Goal: Information Seeking & Learning: Learn about a topic

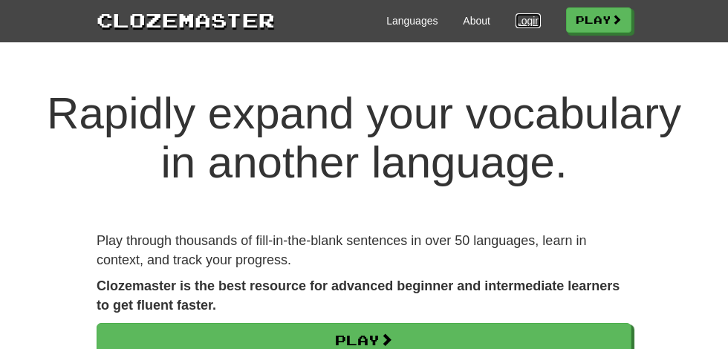
click at [529, 19] on link "Login" at bounding box center [528, 20] width 25 height 15
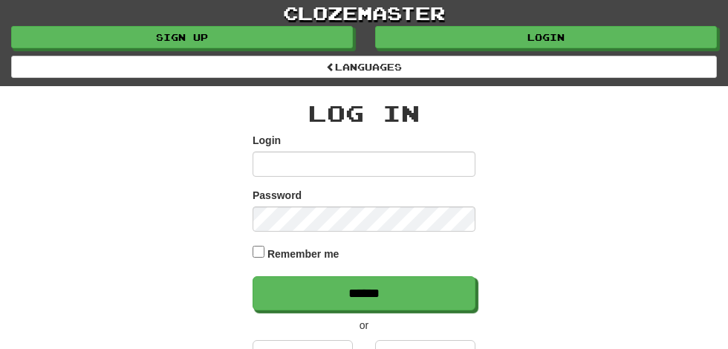
click at [282, 158] on input "Login" at bounding box center [364, 164] width 223 height 25
type input "**********"
click at [253, 276] on input "******" at bounding box center [364, 293] width 223 height 34
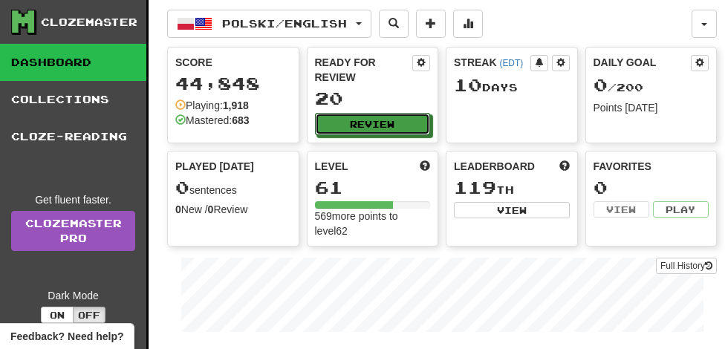
click at [381, 113] on button "Review" at bounding box center [373, 124] width 116 height 22
select select "**"
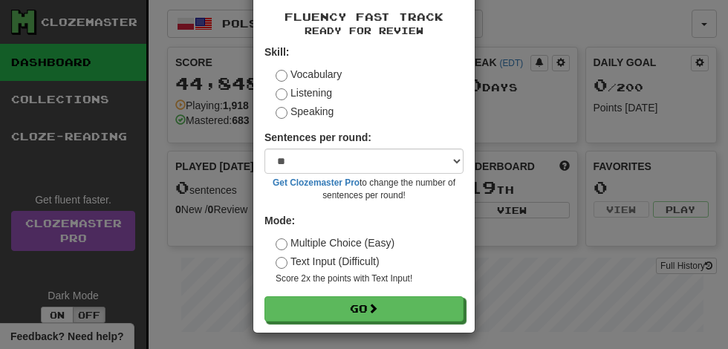
scroll to position [68, 0]
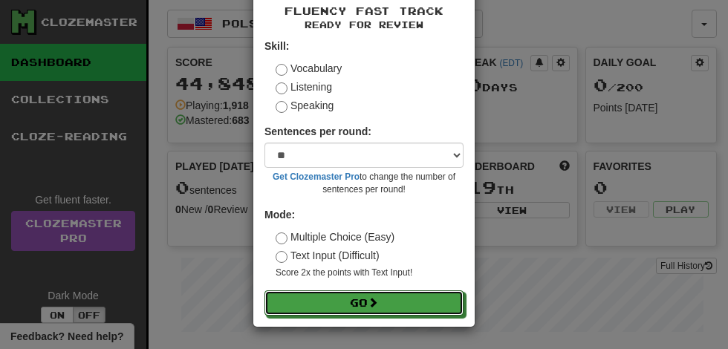
click at [378, 302] on span at bounding box center [373, 302] width 10 height 10
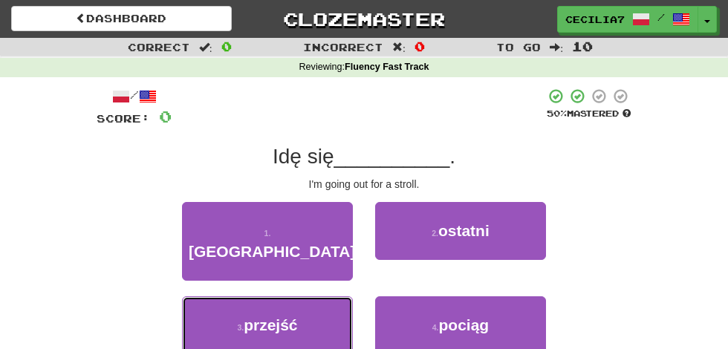
click at [315, 301] on button "3 . przejść" at bounding box center [267, 326] width 171 height 58
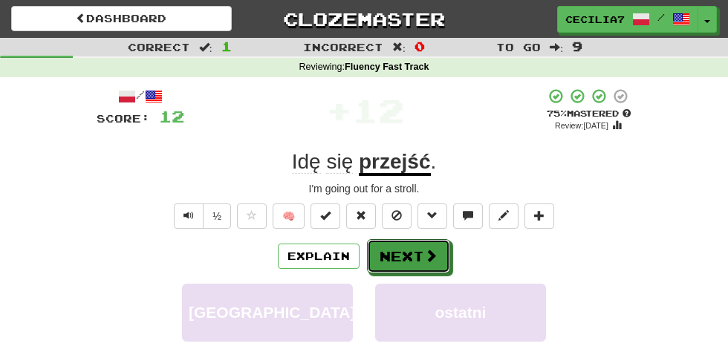
click at [428, 256] on span at bounding box center [430, 255] width 13 height 13
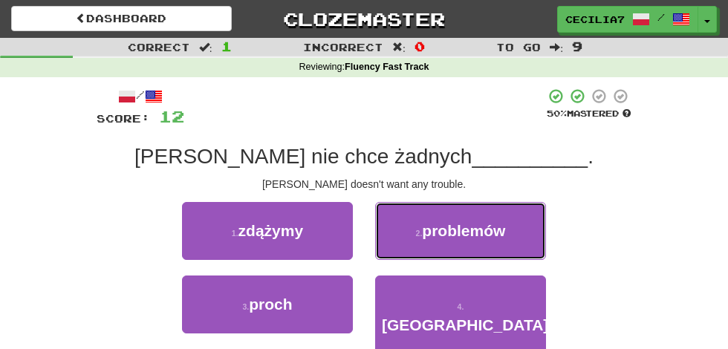
click at [496, 235] on span "problemów" at bounding box center [463, 230] width 83 height 17
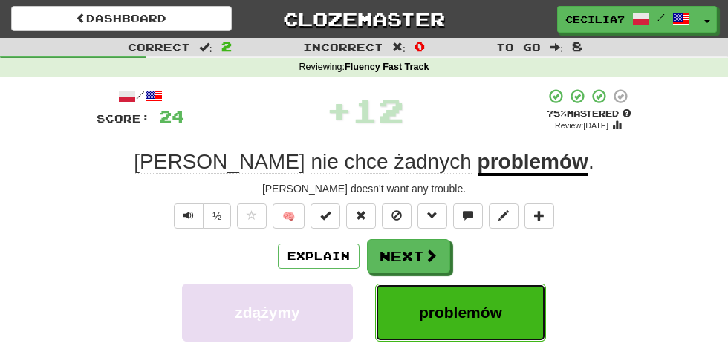
click at [456, 327] on button "problemów" at bounding box center [460, 313] width 171 height 58
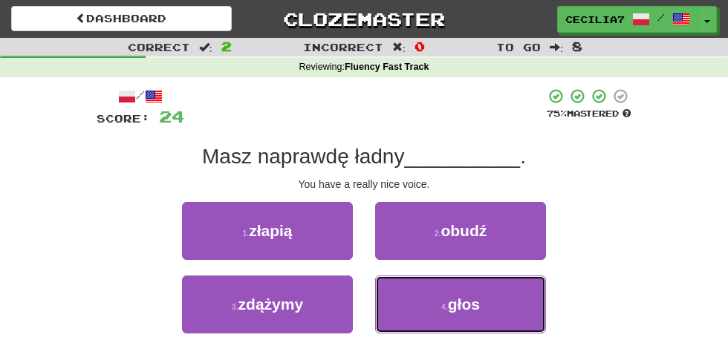
click at [482, 298] on button "4 . głos" at bounding box center [460, 305] width 171 height 58
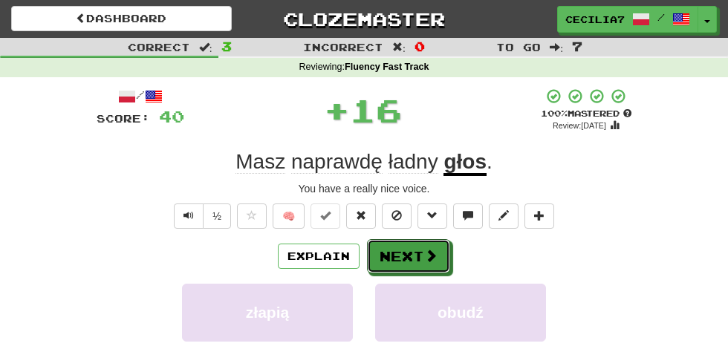
click at [435, 253] on span at bounding box center [430, 255] width 13 height 13
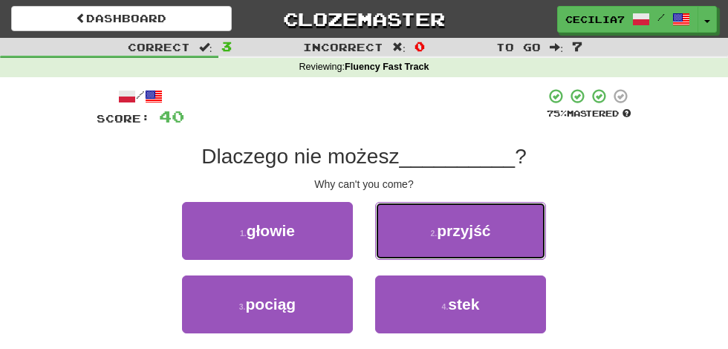
click at [502, 230] on button "2 . przyjść" at bounding box center [460, 231] width 171 height 58
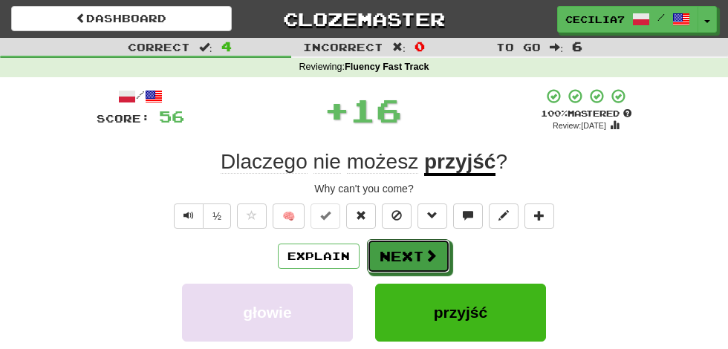
click at [432, 251] on span at bounding box center [430, 255] width 13 height 13
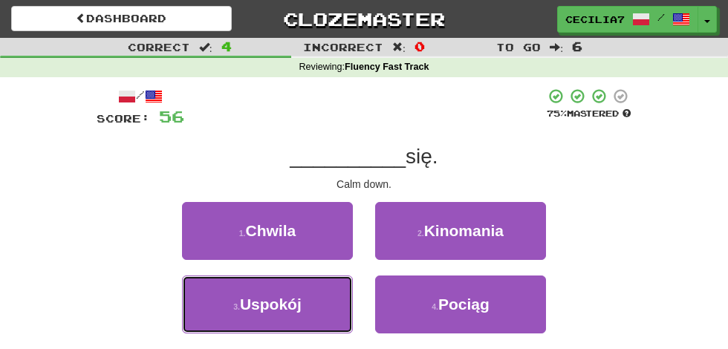
click at [322, 309] on button "3 . Uspokój" at bounding box center [267, 305] width 171 height 58
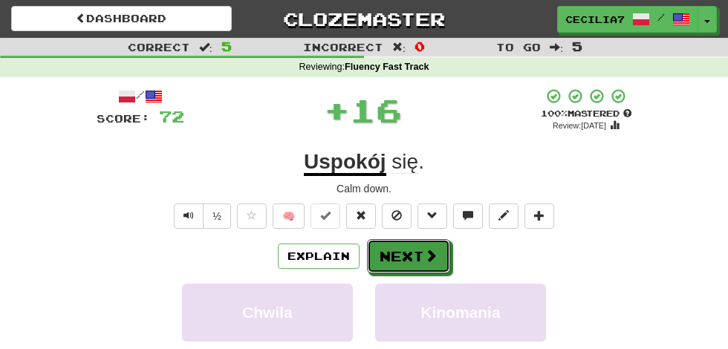
click at [430, 255] on span at bounding box center [430, 255] width 13 height 13
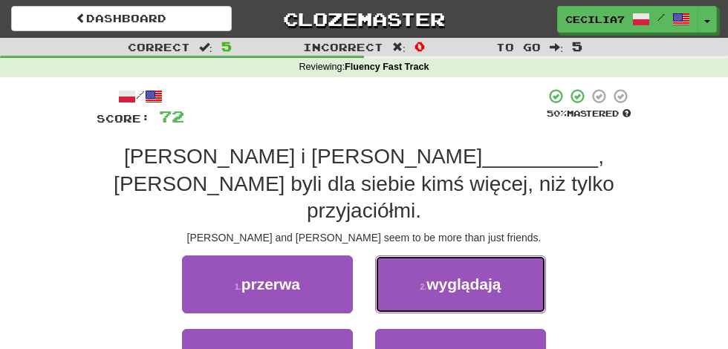
click at [497, 276] on span "wyglądają" at bounding box center [464, 284] width 74 height 17
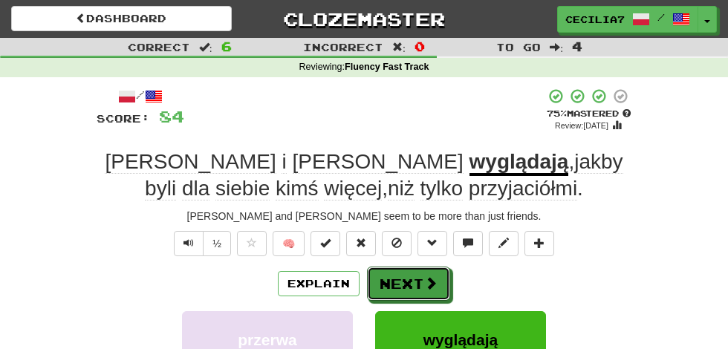
click at [428, 281] on span at bounding box center [430, 282] width 13 height 13
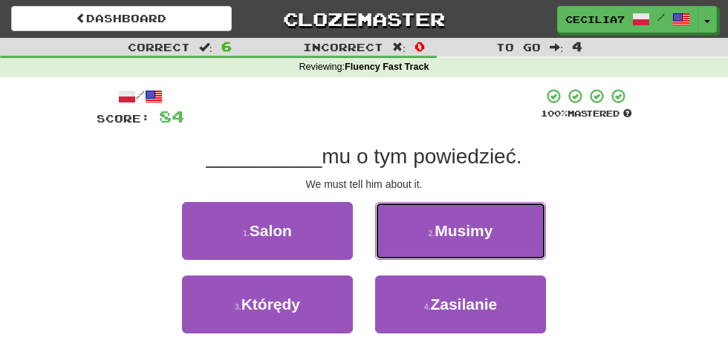
click at [487, 232] on span "Musimy" at bounding box center [464, 230] width 58 height 17
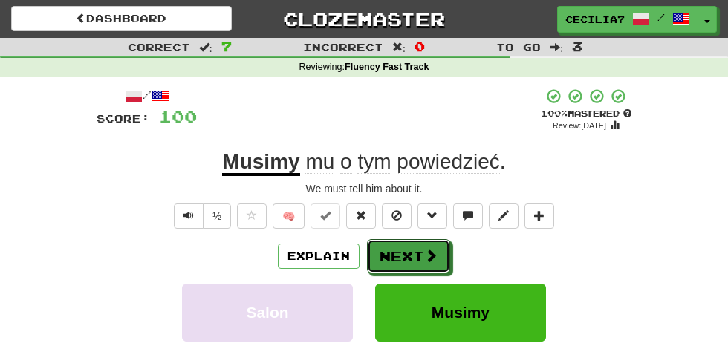
click at [438, 250] on button "Next" at bounding box center [408, 256] width 83 height 34
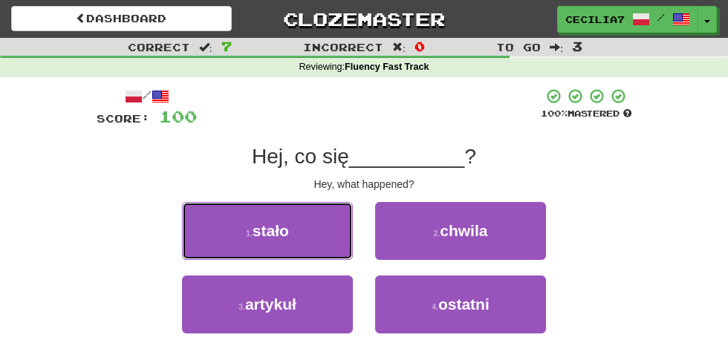
click at [341, 233] on button "1 . stało" at bounding box center [267, 231] width 171 height 58
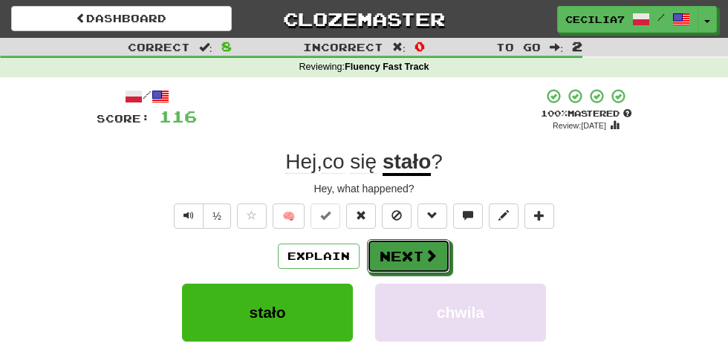
click at [430, 255] on span at bounding box center [430, 255] width 13 height 13
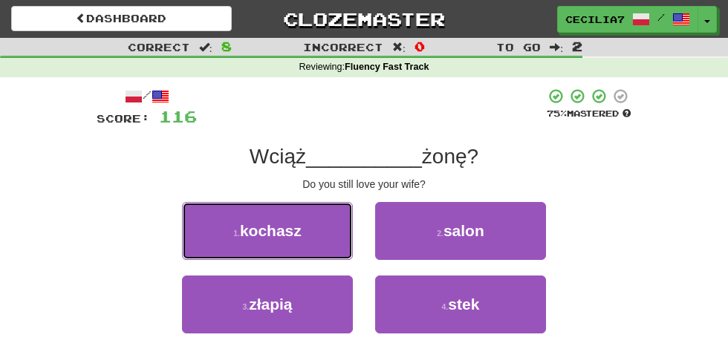
click at [329, 231] on button "1 . kochasz" at bounding box center [267, 231] width 171 height 58
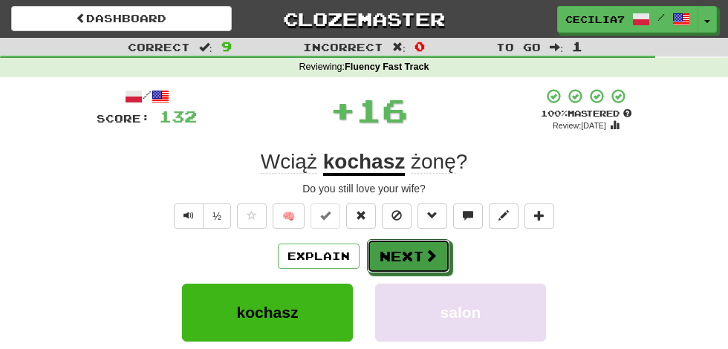
click at [426, 251] on span at bounding box center [430, 255] width 13 height 13
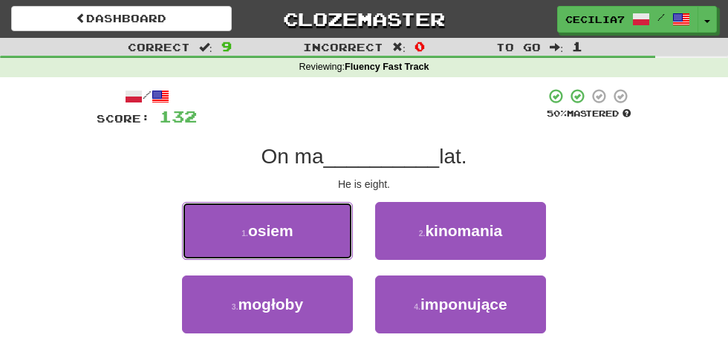
click at [323, 236] on button "1 . osiem" at bounding box center [267, 231] width 171 height 58
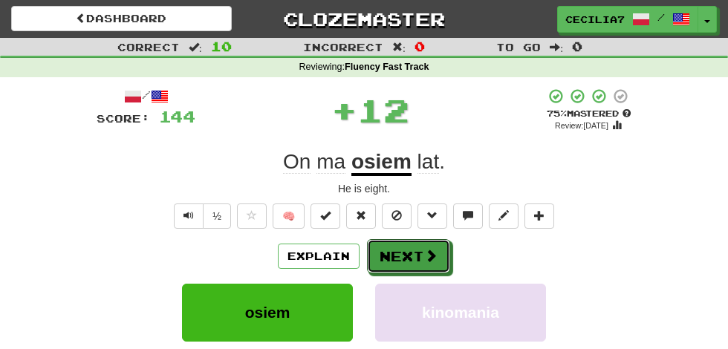
click at [431, 252] on span at bounding box center [430, 255] width 13 height 13
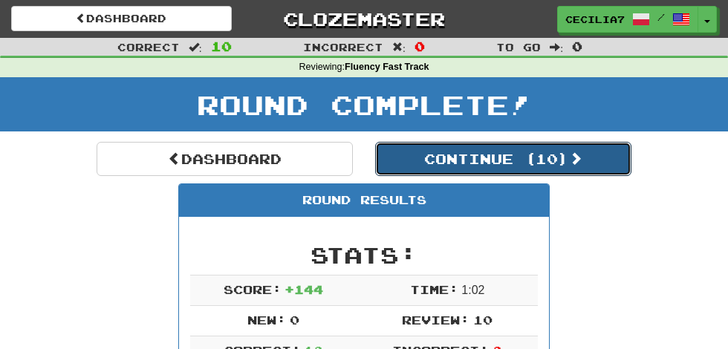
click at [560, 152] on button "Continue ( 10 )" at bounding box center [503, 159] width 256 height 34
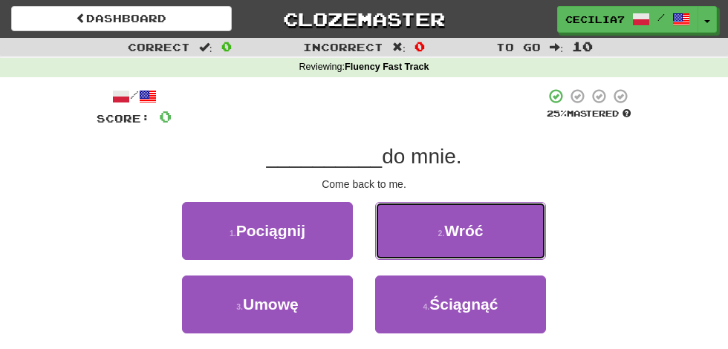
click at [497, 227] on button "2 . Wróć" at bounding box center [460, 231] width 171 height 58
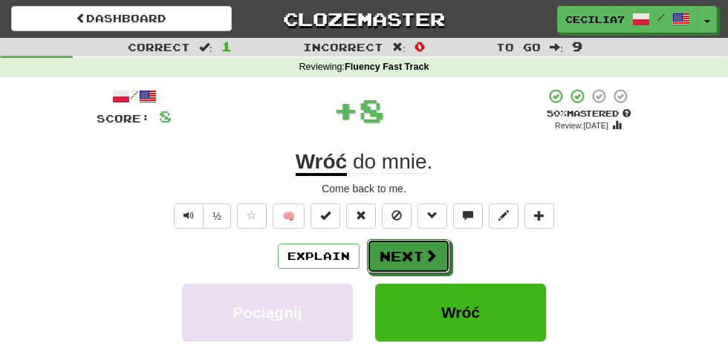
click at [443, 247] on button "Next" at bounding box center [408, 256] width 83 height 34
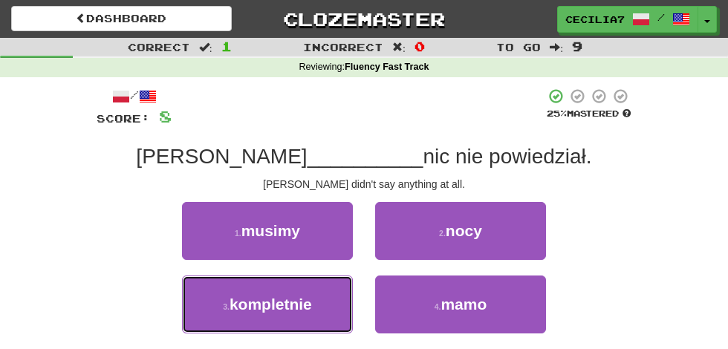
click at [320, 305] on button "3 . kompletnie" at bounding box center [267, 305] width 171 height 58
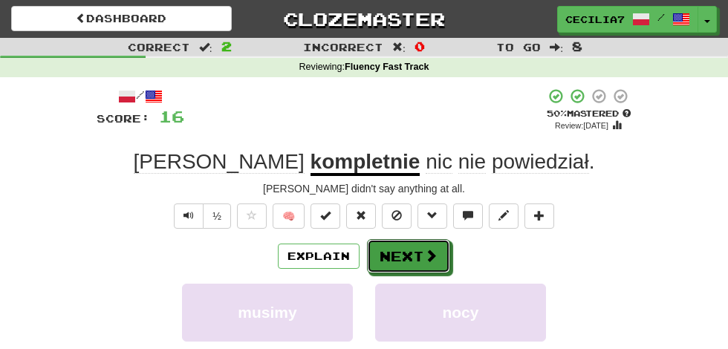
click at [433, 252] on span at bounding box center [430, 255] width 13 height 13
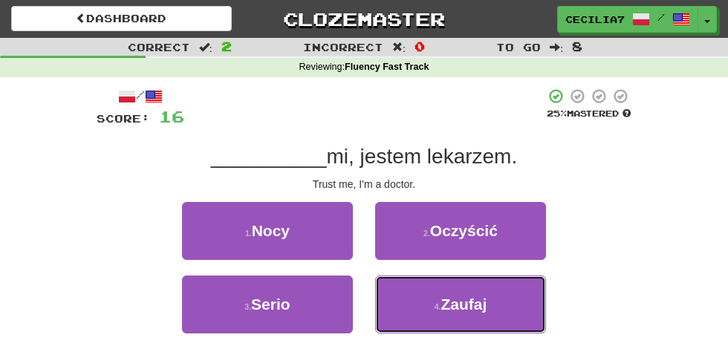
click at [485, 299] on span "Zaufaj" at bounding box center [464, 304] width 46 height 17
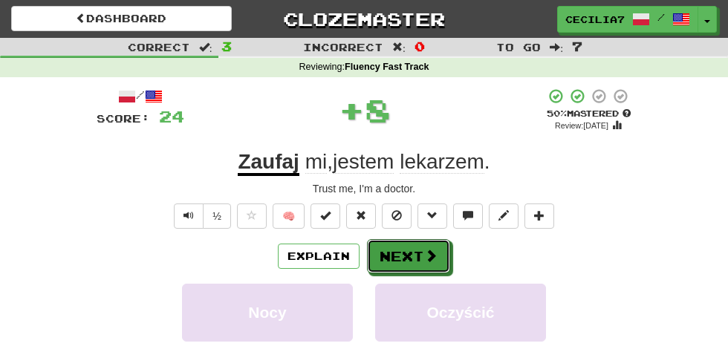
click at [431, 242] on button "Next" at bounding box center [408, 256] width 83 height 34
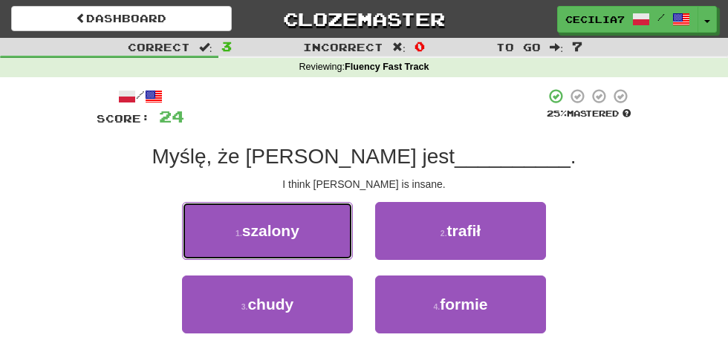
click at [337, 233] on button "1 . szalony" at bounding box center [267, 231] width 171 height 58
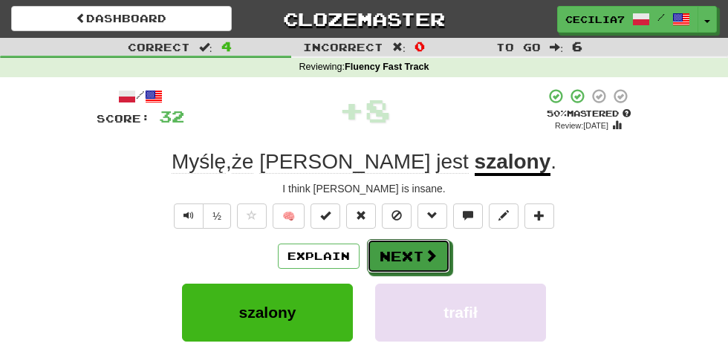
click at [430, 254] on span at bounding box center [430, 255] width 13 height 13
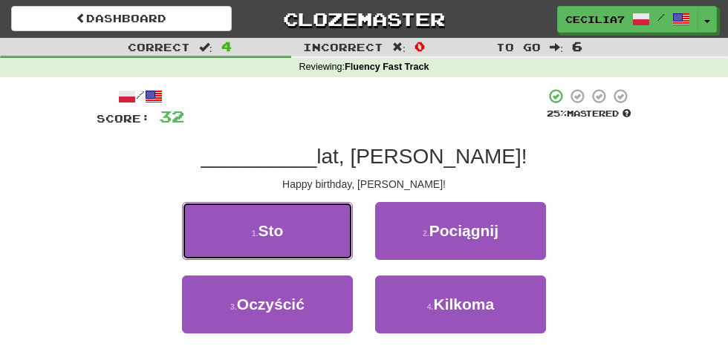
click at [335, 249] on button "1 . Sto" at bounding box center [267, 231] width 171 height 58
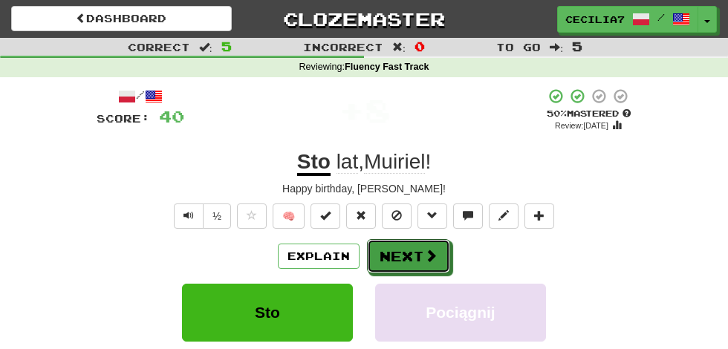
click at [433, 244] on button "Next" at bounding box center [408, 256] width 83 height 34
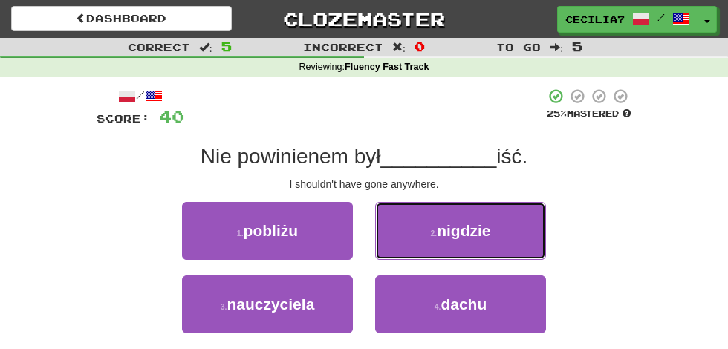
click at [498, 236] on button "2 . nigdzie" at bounding box center [460, 231] width 171 height 58
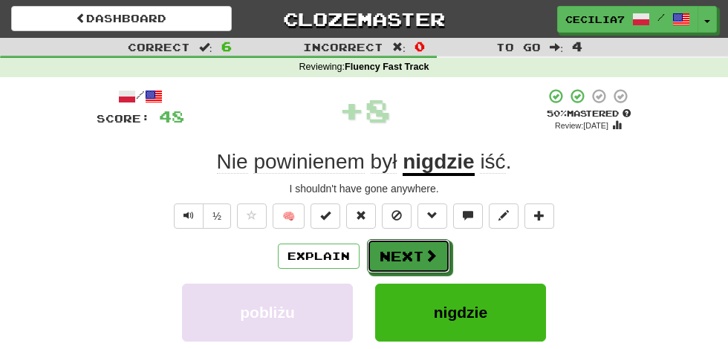
click at [427, 255] on span at bounding box center [430, 255] width 13 height 13
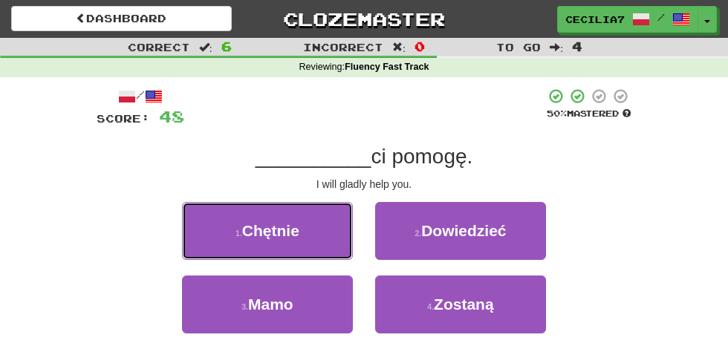
click at [312, 234] on button "1 . Chętnie" at bounding box center [267, 231] width 171 height 58
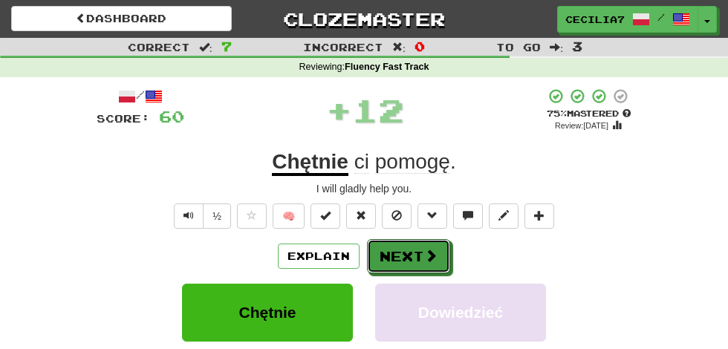
click at [428, 253] on span at bounding box center [430, 255] width 13 height 13
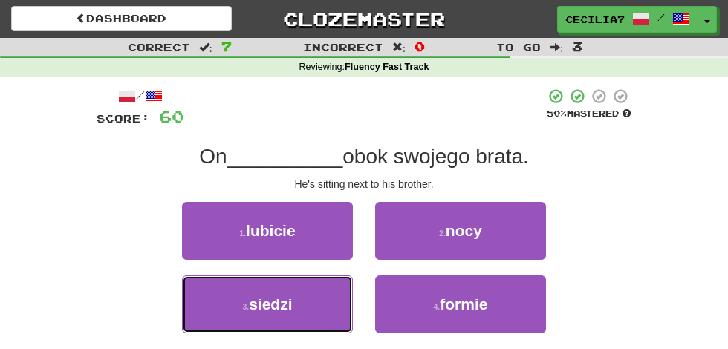
click at [324, 310] on button "3 . siedzi" at bounding box center [267, 305] width 171 height 58
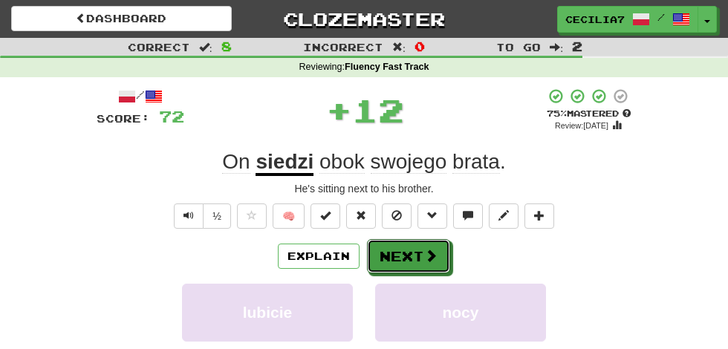
click at [430, 254] on span at bounding box center [430, 255] width 13 height 13
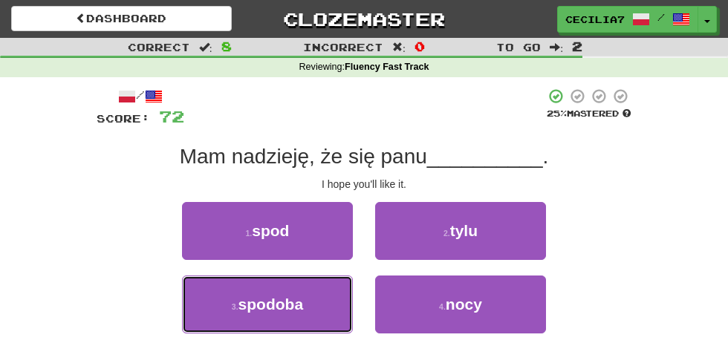
click at [316, 304] on button "3 . spodoba" at bounding box center [267, 305] width 171 height 58
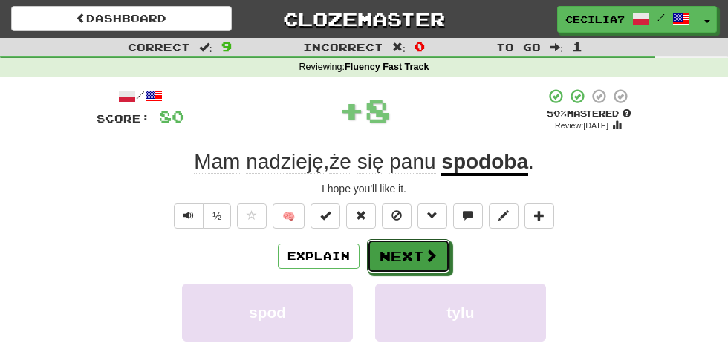
click at [434, 253] on span at bounding box center [430, 255] width 13 height 13
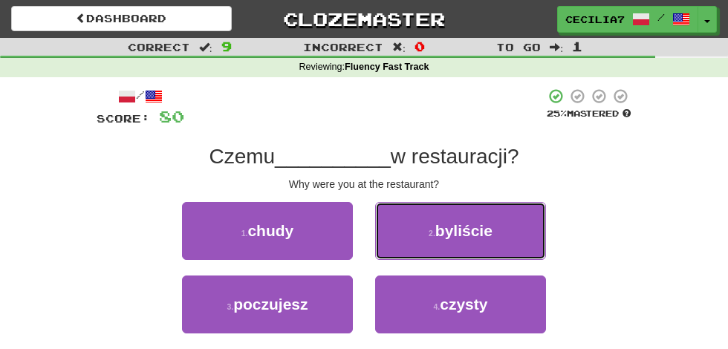
click at [489, 220] on button "2 . byliście" at bounding box center [460, 231] width 171 height 58
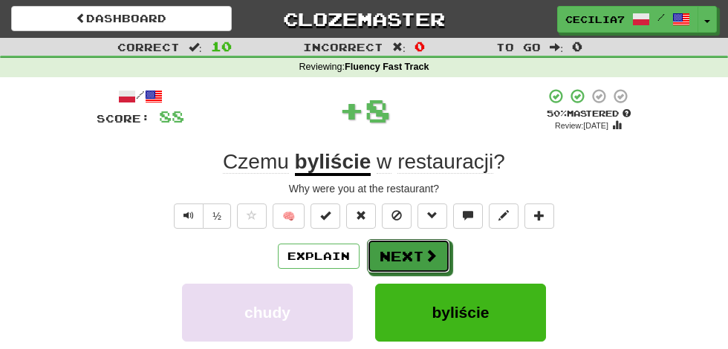
click at [424, 252] on span at bounding box center [430, 255] width 13 height 13
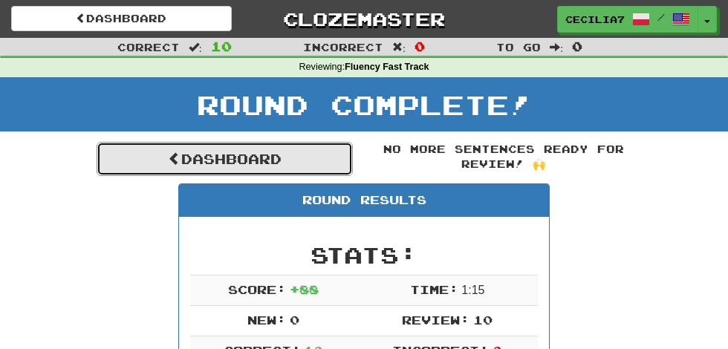
click at [297, 158] on link "Dashboard" at bounding box center [225, 159] width 256 height 34
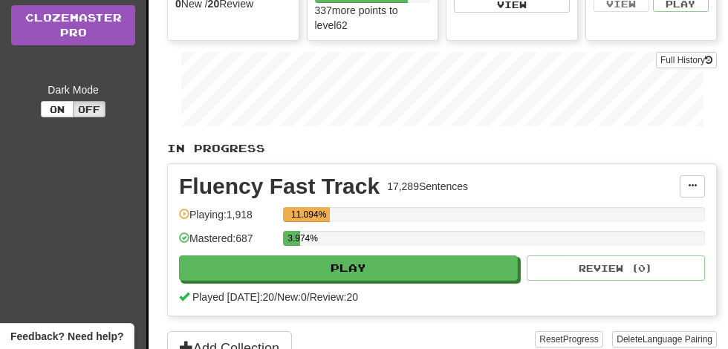
scroll to position [207, 0]
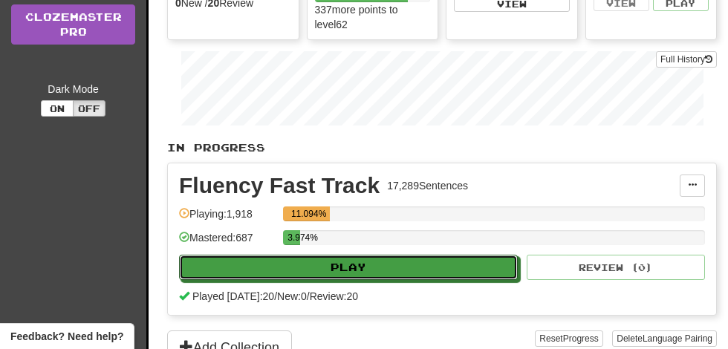
click at [422, 262] on button "Play" at bounding box center [348, 267] width 339 height 25
select select "**"
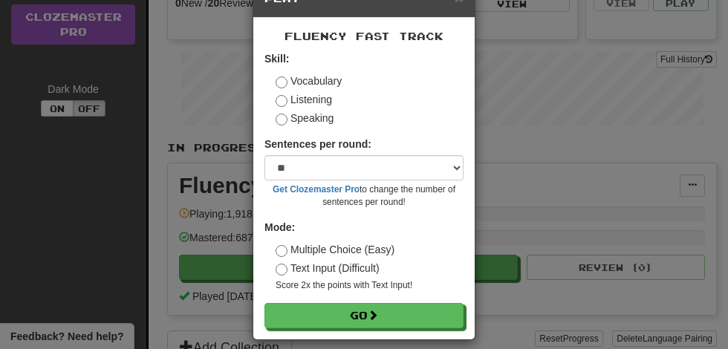
scroll to position [56, 0]
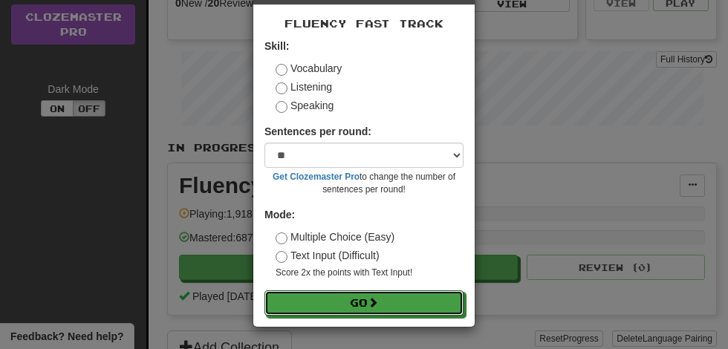
click at [403, 303] on button "Go" at bounding box center [364, 303] width 199 height 25
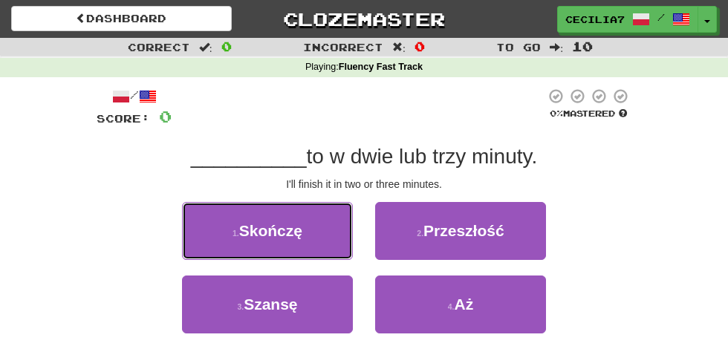
click at [331, 242] on button "1 . [GEOGRAPHIC_DATA]" at bounding box center [267, 231] width 171 height 58
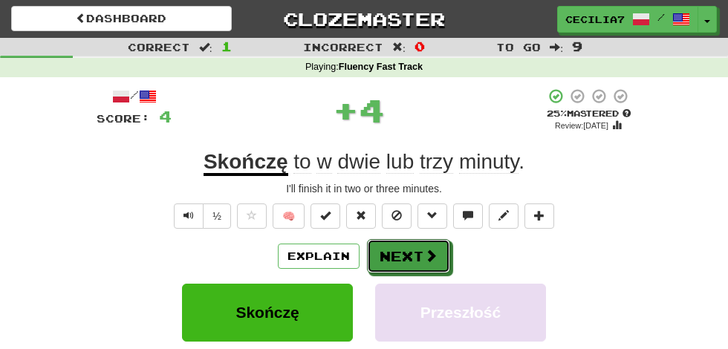
click at [425, 255] on span at bounding box center [430, 255] width 13 height 13
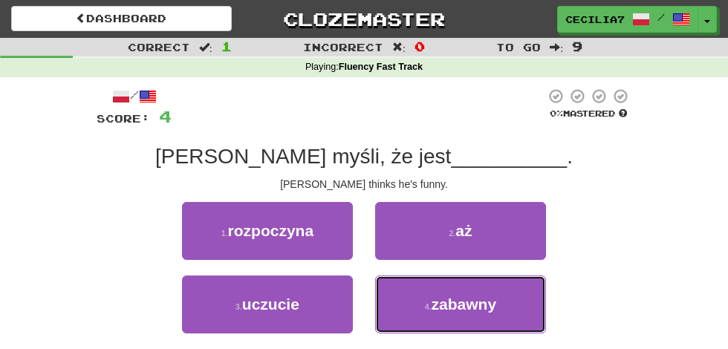
click at [471, 301] on span "zabawny" at bounding box center [464, 304] width 65 height 17
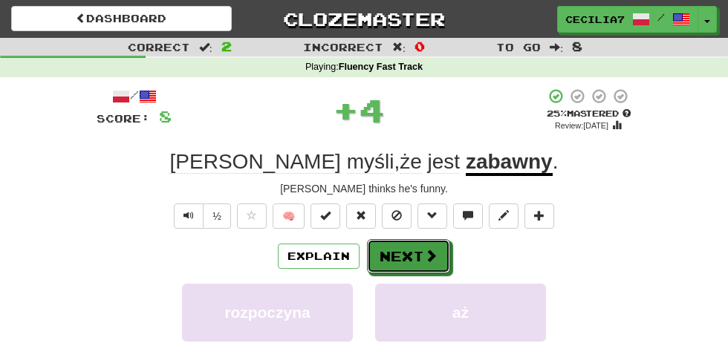
click at [426, 246] on button "Next" at bounding box center [408, 256] width 83 height 34
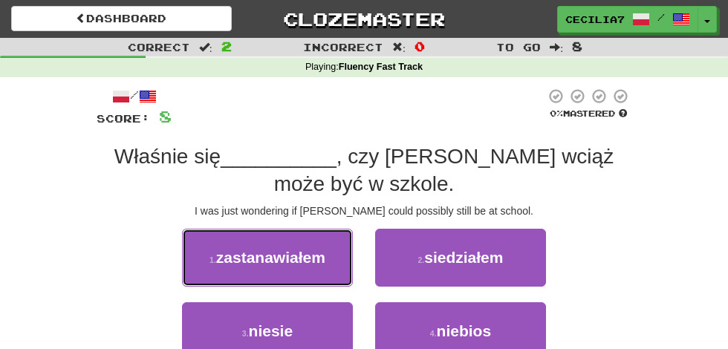
click at [338, 229] on button "1 . zastanawiałem" at bounding box center [267, 258] width 171 height 58
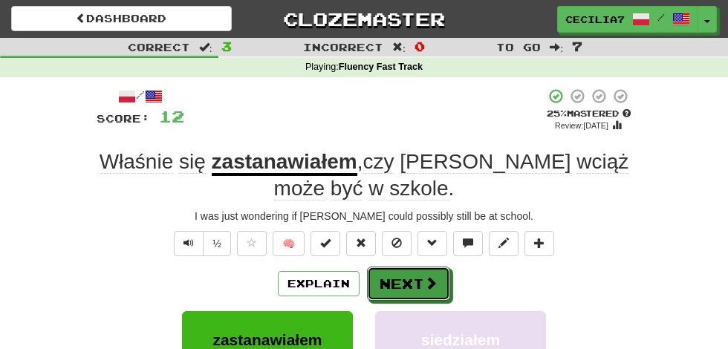
click at [424, 282] on span at bounding box center [430, 282] width 13 height 13
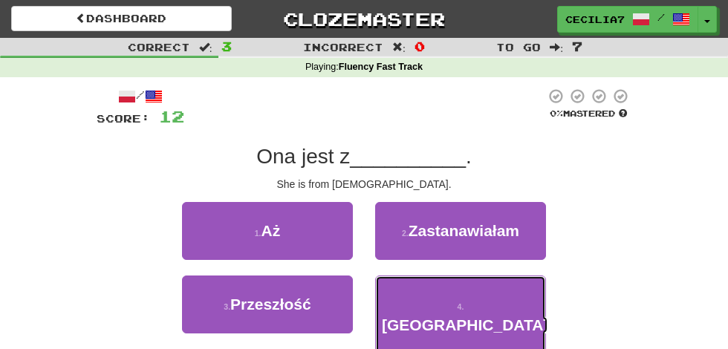
click at [490, 288] on button "4 . [GEOGRAPHIC_DATA]" at bounding box center [460, 315] width 171 height 79
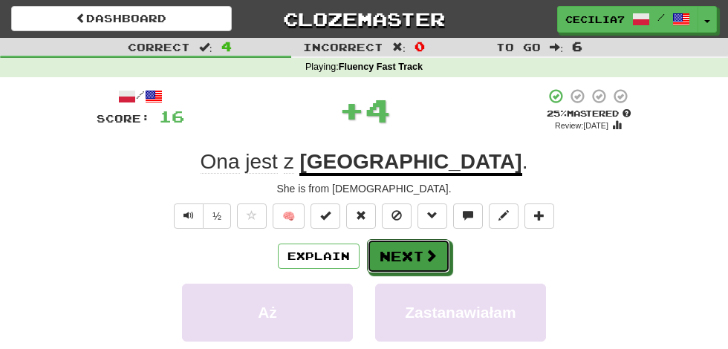
click at [419, 254] on button "Next" at bounding box center [408, 256] width 83 height 34
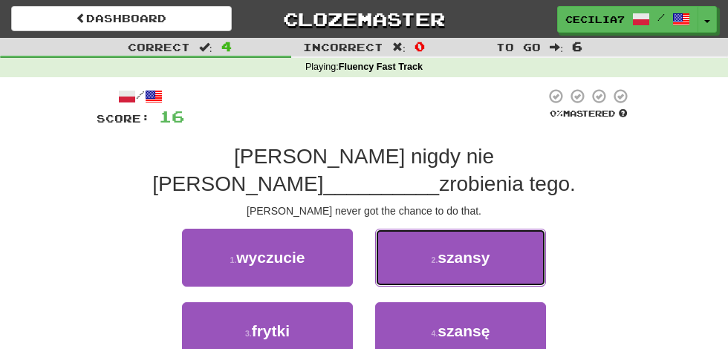
click at [494, 235] on button "2 . [GEOGRAPHIC_DATA]" at bounding box center [460, 258] width 171 height 58
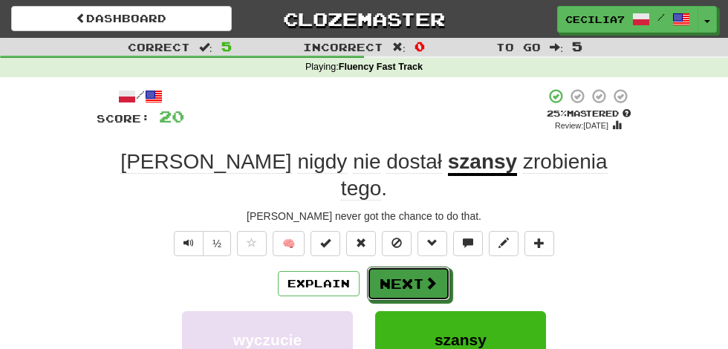
click at [436, 276] on span at bounding box center [430, 282] width 13 height 13
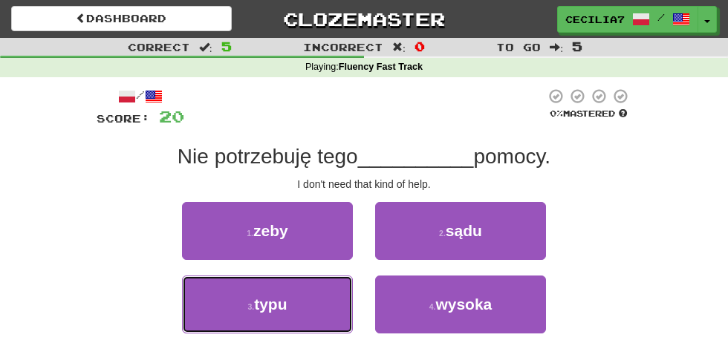
click at [338, 310] on button "3 . typu" at bounding box center [267, 305] width 171 height 58
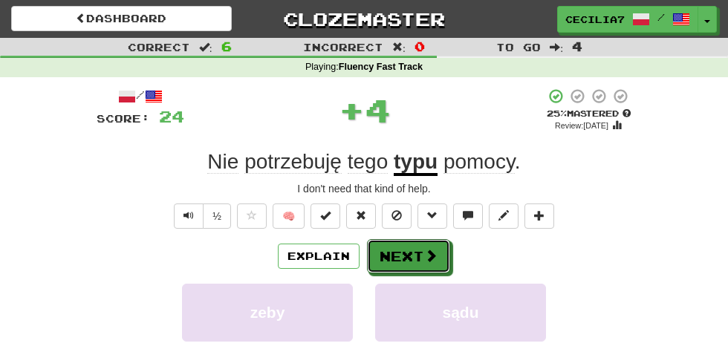
click at [436, 257] on span at bounding box center [430, 255] width 13 height 13
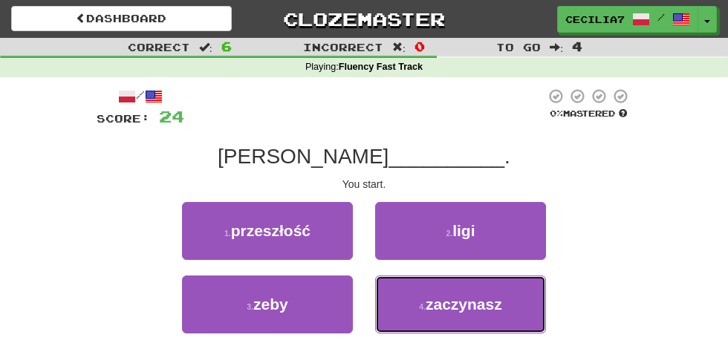
click at [472, 297] on span "zaczynasz" at bounding box center [464, 304] width 77 height 17
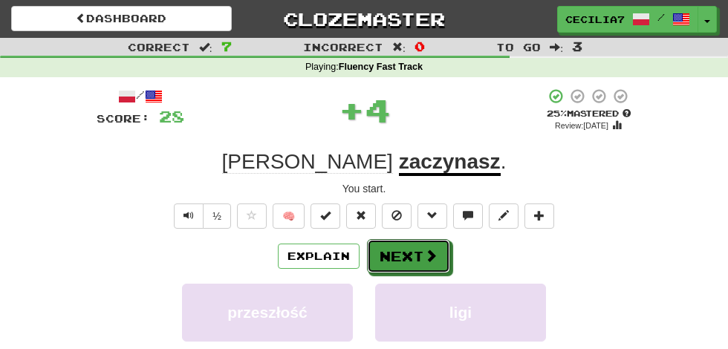
click at [421, 253] on button "Next" at bounding box center [408, 256] width 83 height 34
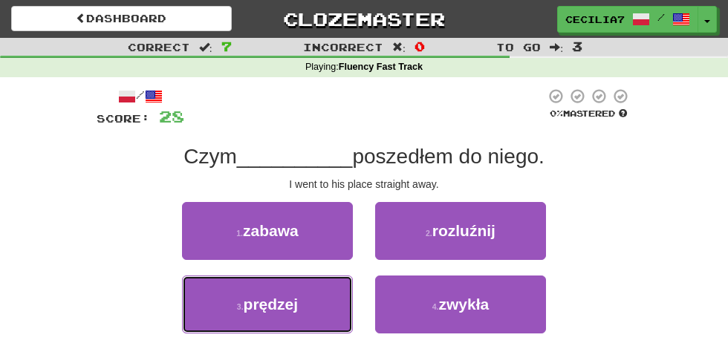
click at [325, 309] on button "3 . prędzej" at bounding box center [267, 305] width 171 height 58
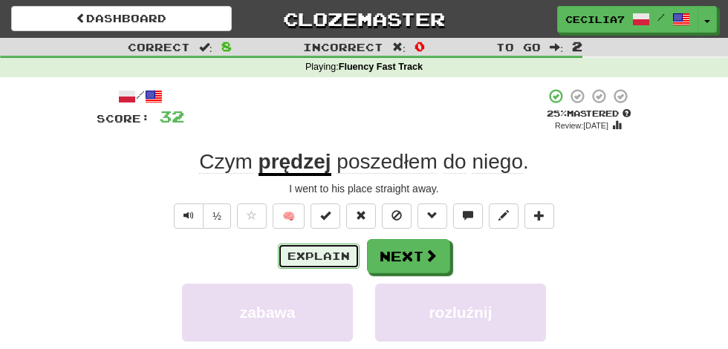
click at [333, 253] on button "Explain" at bounding box center [319, 256] width 82 height 25
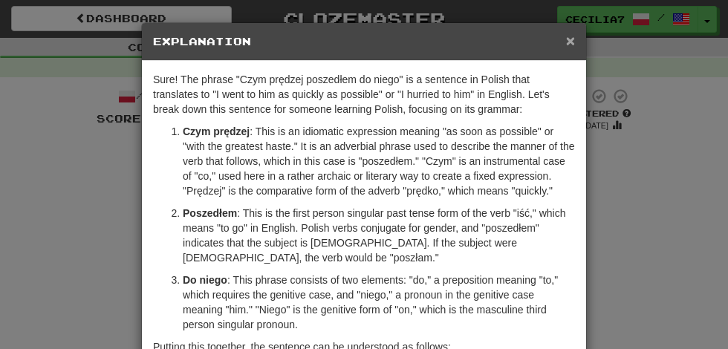
click at [574, 33] on span "×" at bounding box center [570, 40] width 9 height 17
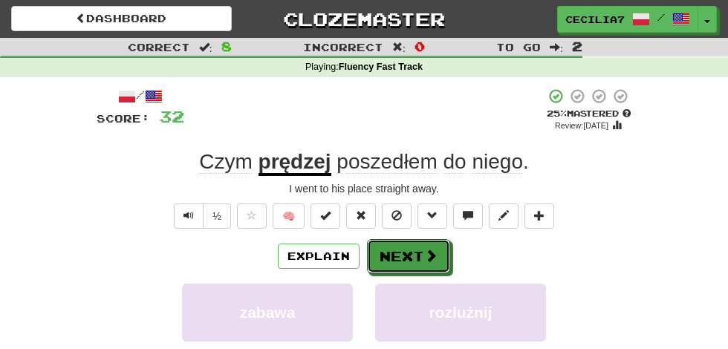
click at [433, 253] on span at bounding box center [430, 255] width 13 height 13
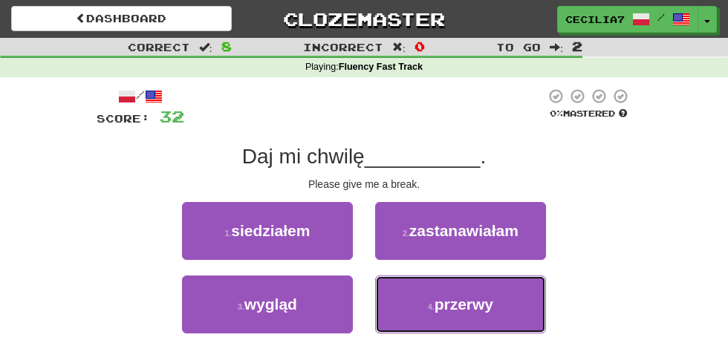
click at [482, 296] on span "przerwy" at bounding box center [464, 304] width 59 height 17
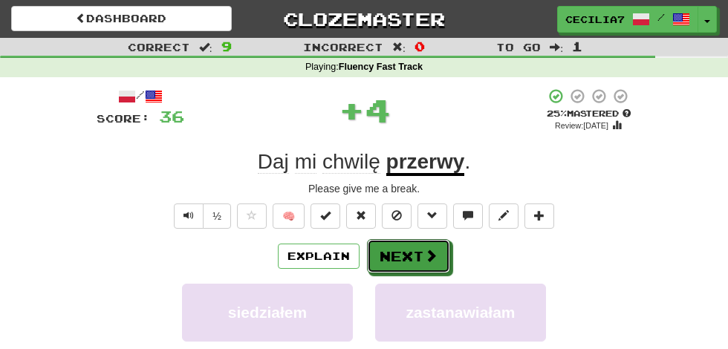
click at [421, 254] on button "Next" at bounding box center [408, 256] width 83 height 34
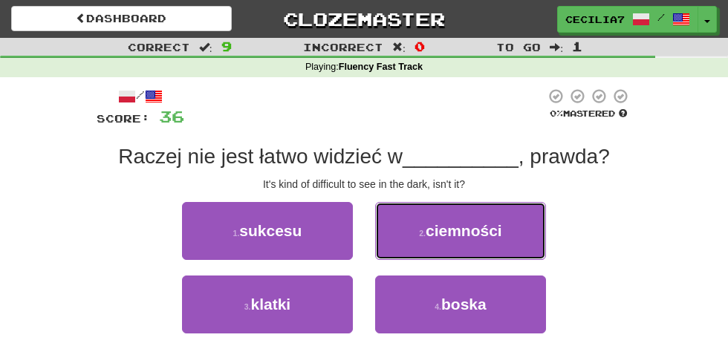
click at [499, 228] on span "ciemności" at bounding box center [464, 230] width 77 height 17
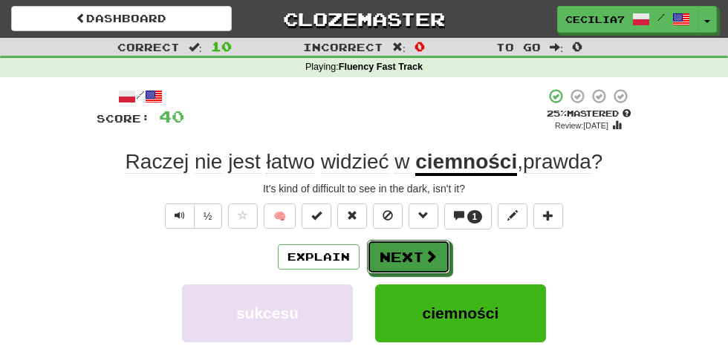
click at [430, 259] on span at bounding box center [430, 256] width 13 height 13
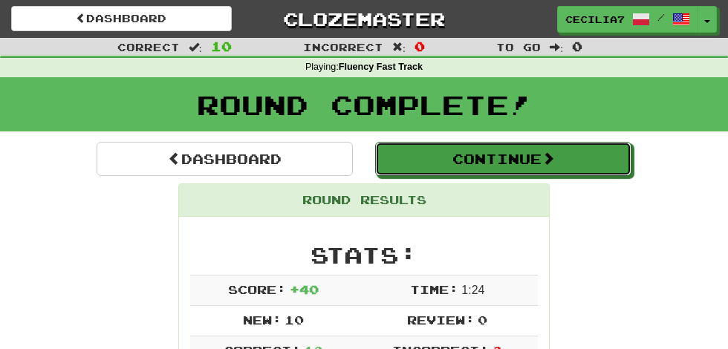
click at [561, 154] on button "Continue" at bounding box center [503, 159] width 256 height 34
